Goal: Navigation & Orientation: Find specific page/section

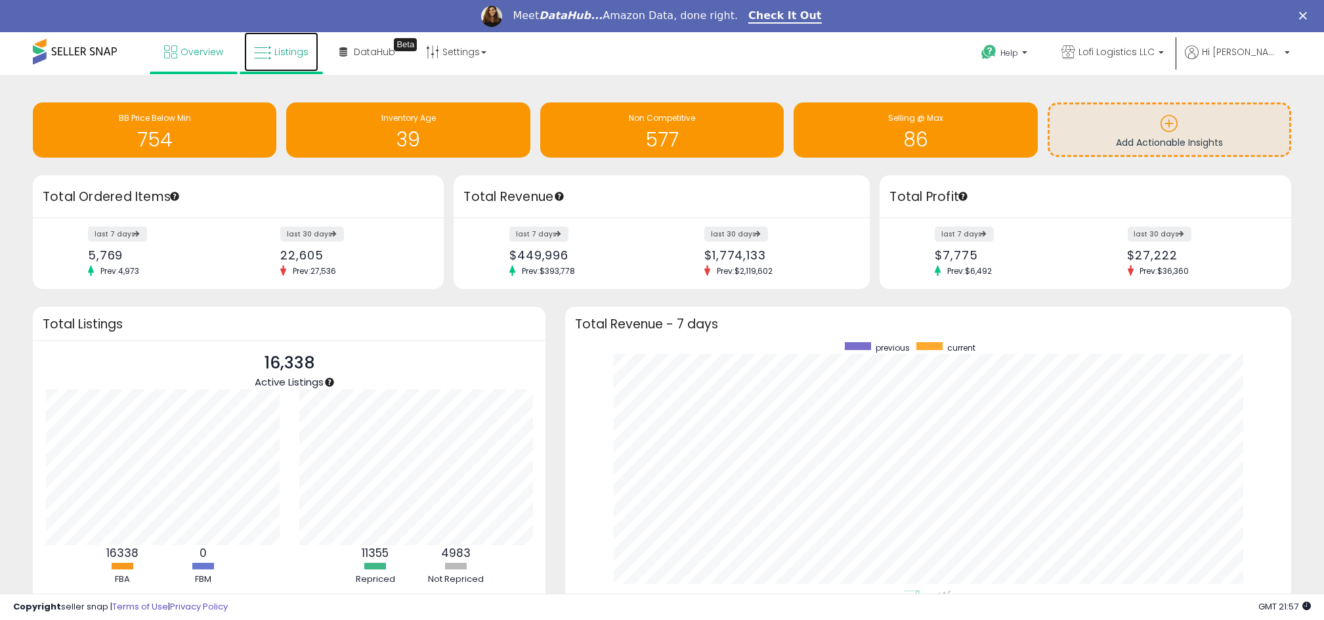
click at [265, 56] on icon at bounding box center [262, 53] width 17 height 17
click at [295, 21] on div "Meet DataHub... Amazon Data, done right. Check It Out" at bounding box center [662, 16] width 1324 height 22
click at [289, 66] on link "Listings" at bounding box center [281, 51] width 74 height 39
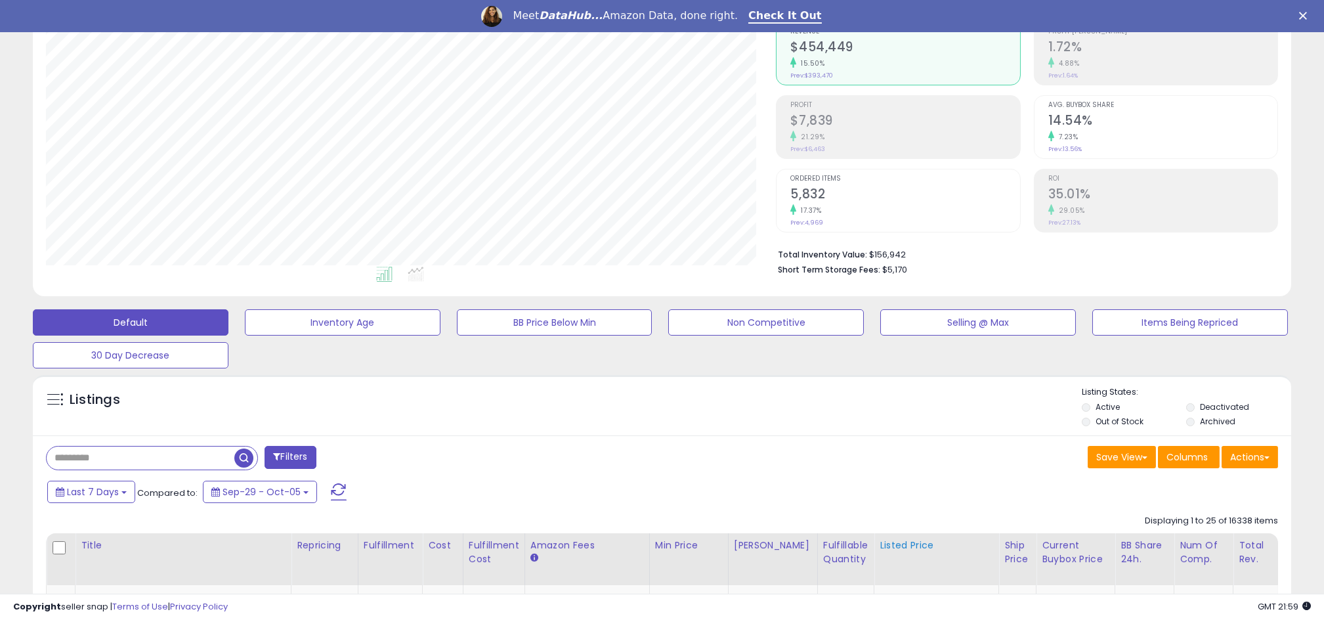
scroll to position [175, 0]
